Goal: Transaction & Acquisition: Download file/media

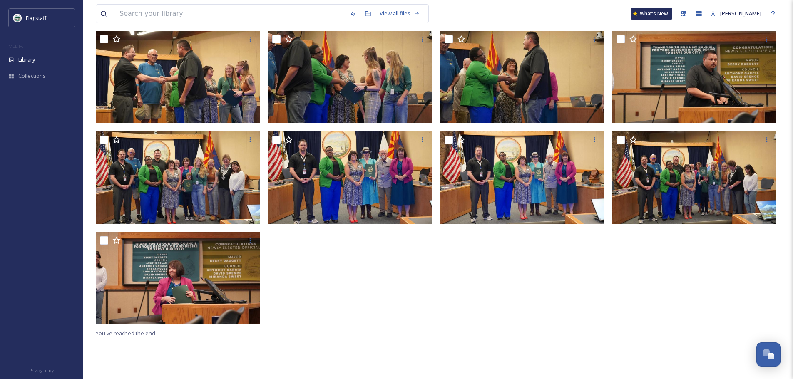
scroll to position [83, 0]
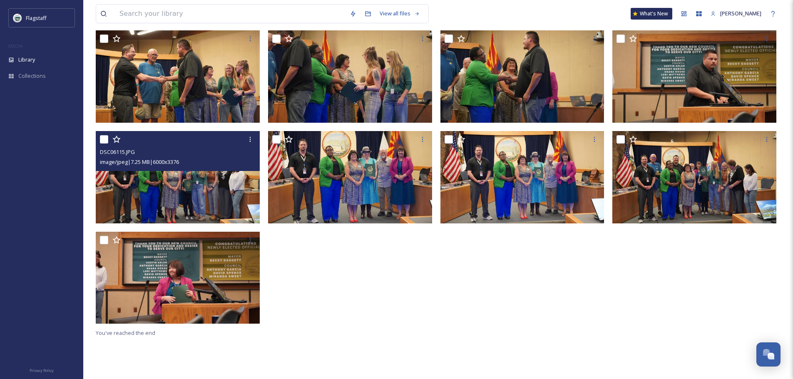
click at [186, 203] on img at bounding box center [178, 177] width 164 height 92
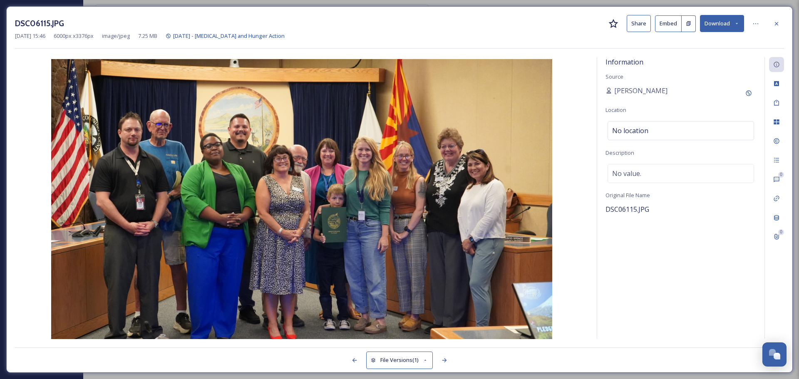
click at [717, 22] on button "Download" at bounding box center [722, 23] width 44 height 17
click at [684, 42] on span "Download Original (6000 x 3376)" at bounding box center [700, 43] width 79 height 8
click at [776, 30] on div at bounding box center [776, 23] width 15 height 15
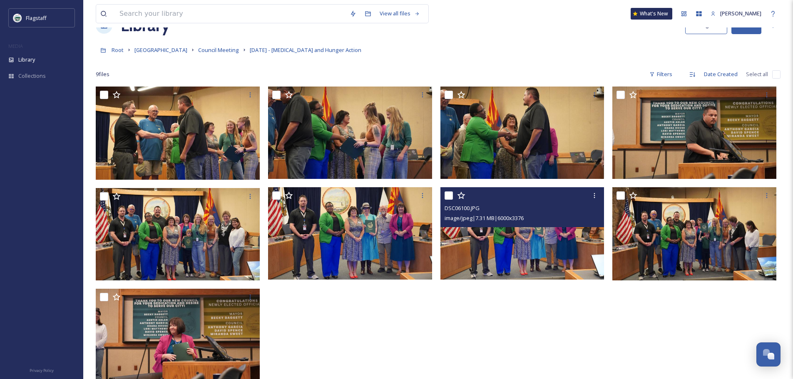
scroll to position [42, 0]
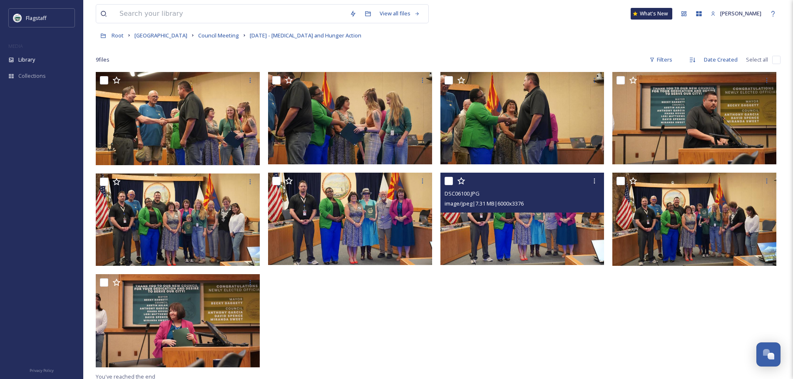
click at [494, 216] on img at bounding box center [523, 219] width 164 height 92
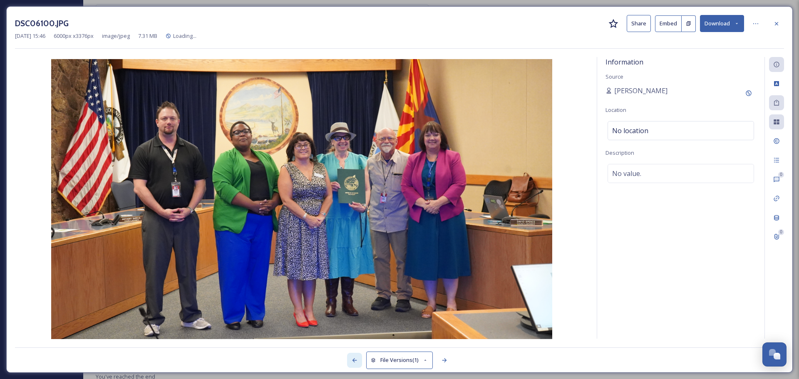
click at [351, 358] on icon at bounding box center [354, 360] width 7 height 7
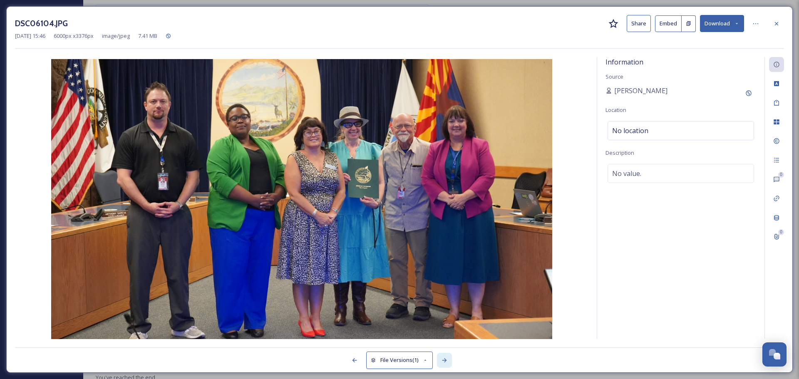
click at [450, 361] on div at bounding box center [444, 360] width 15 height 15
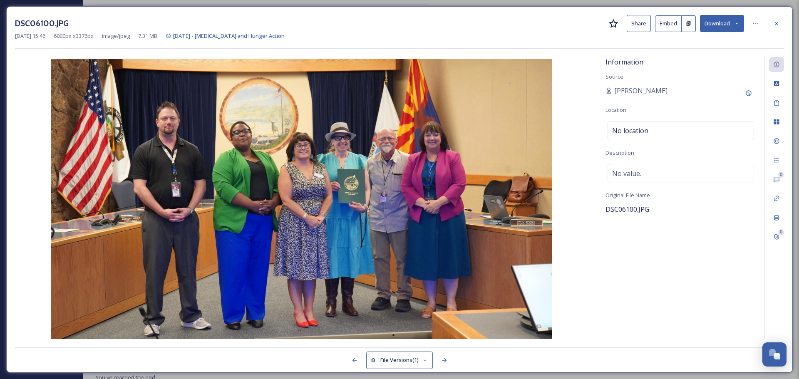
click at [713, 25] on button "Download" at bounding box center [722, 23] width 44 height 17
click at [706, 45] on span "Download Original (6000 x 3376)" at bounding box center [700, 43] width 79 height 8
click at [342, 368] on div at bounding box center [190, 360] width 351 height 15
click at [352, 362] on icon at bounding box center [354, 360] width 7 height 7
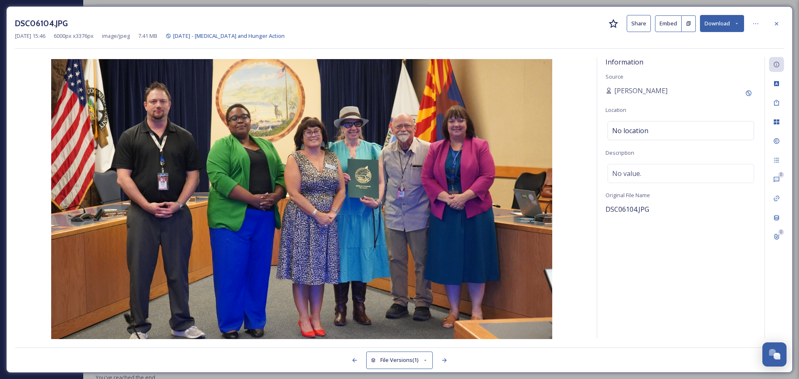
drag, startPoint x: 432, startPoint y: 211, endPoint x: 709, endPoint y: 30, distance: 331.5
click at [709, 30] on button "Download" at bounding box center [722, 23] width 44 height 17
click at [699, 36] on div "Download Original (6000 x 3376)" at bounding box center [700, 43] width 87 height 16
click at [770, 26] on div at bounding box center [776, 23] width 15 height 15
